Goal: Use online tool/utility: Utilize a website feature to perform a specific function

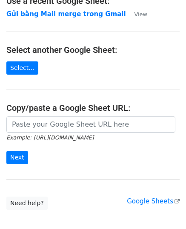
scroll to position [108, 0]
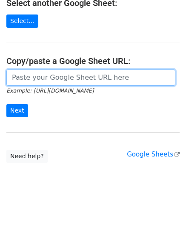
click at [43, 81] on input "url" at bounding box center [90, 77] width 169 height 16
paste input "[URL][DOMAIN_NAME]"
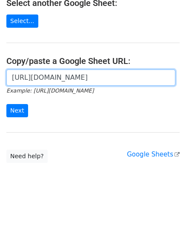
scroll to position [0, 250]
type input "[URL][DOMAIN_NAME]"
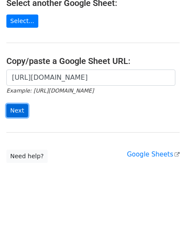
click at [22, 108] on input "Next" at bounding box center [17, 110] width 22 height 13
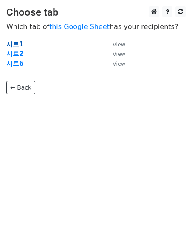
click at [14, 42] on strong "시트1" at bounding box center [14, 44] width 17 height 8
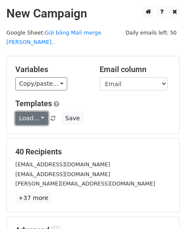
click at [43, 112] on link "Load..." at bounding box center [31, 118] width 33 height 13
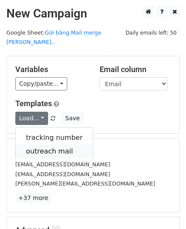
click at [53, 144] on link "outreach mail" at bounding box center [54, 151] width 77 height 14
